Goal: Share content: Share content

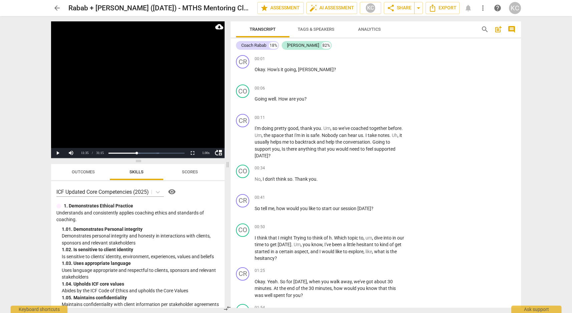
scroll to position [1529, 0]
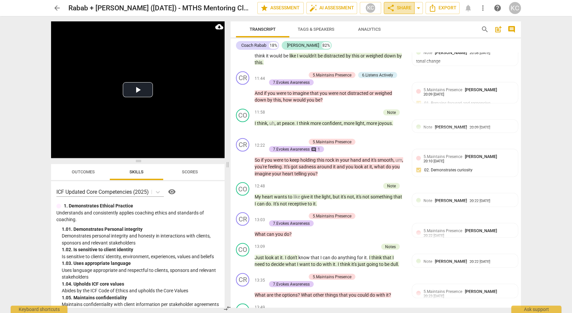
click at [402, 8] on span "share Share" at bounding box center [399, 8] width 25 height 8
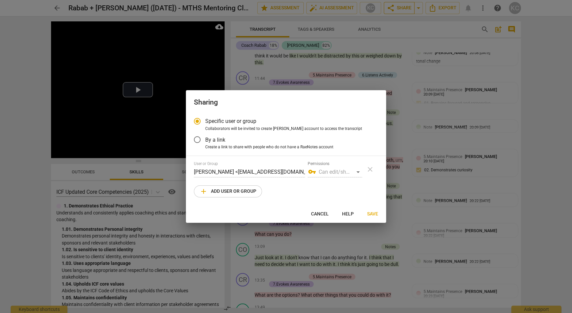
radio input "false"
click at [226, 141] on label "By a link" at bounding box center [281, 140] width 184 height 16
click at [205, 141] on input "By a link" at bounding box center [197, 140] width 16 height 16
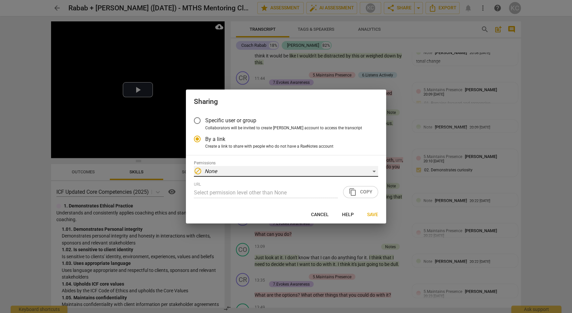
click at [238, 171] on div "block None" at bounding box center [286, 171] width 184 height 11
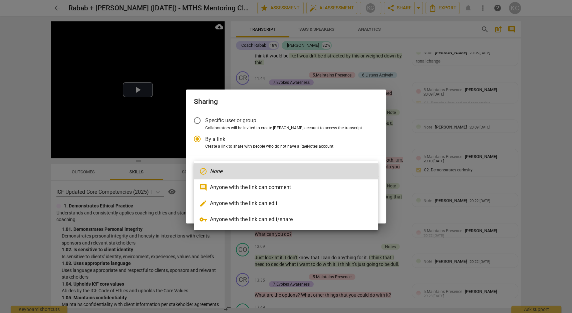
click at [237, 183] on li "comment Anyone with the link can comment" at bounding box center [286, 187] width 184 height 16
radio input "false"
type input "[URL][DOMAIN_NAME]"
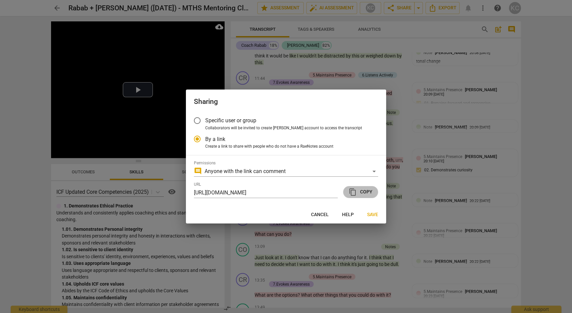
click at [355, 192] on span "content_copy" at bounding box center [353, 192] width 8 height 8
click at [374, 216] on span "Save" at bounding box center [372, 214] width 11 height 7
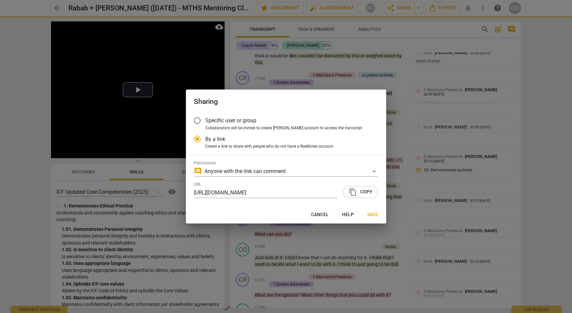
radio input "false"
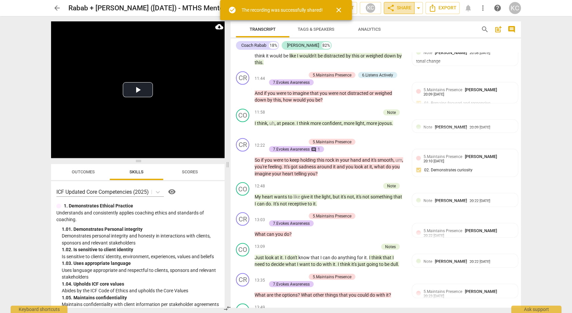
click at [402, 8] on span "share Share" at bounding box center [399, 8] width 25 height 8
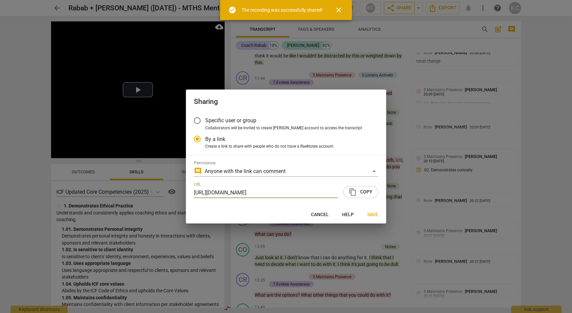
scroll to position [0, 34]
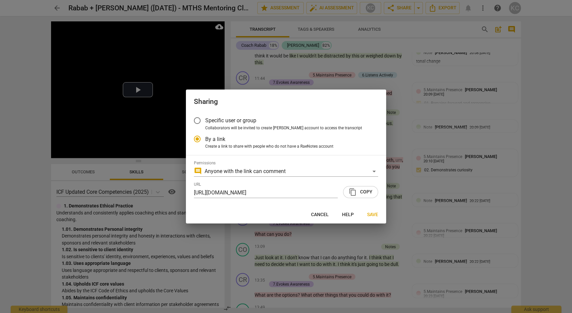
click at [18, 179] on div at bounding box center [286, 156] width 572 height 313
radio input "false"
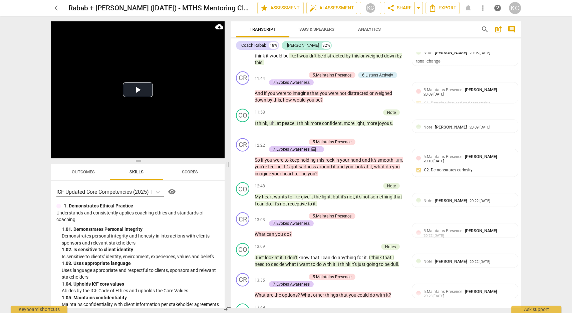
click at [56, 9] on span "arrow_back" at bounding box center [57, 8] width 8 height 8
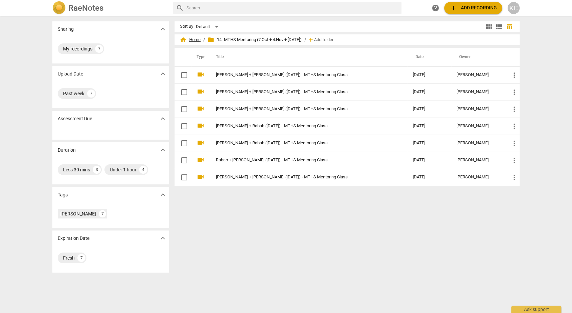
click at [192, 40] on span "home Home" at bounding box center [190, 39] width 21 height 7
